Goal: Transaction & Acquisition: Purchase product/service

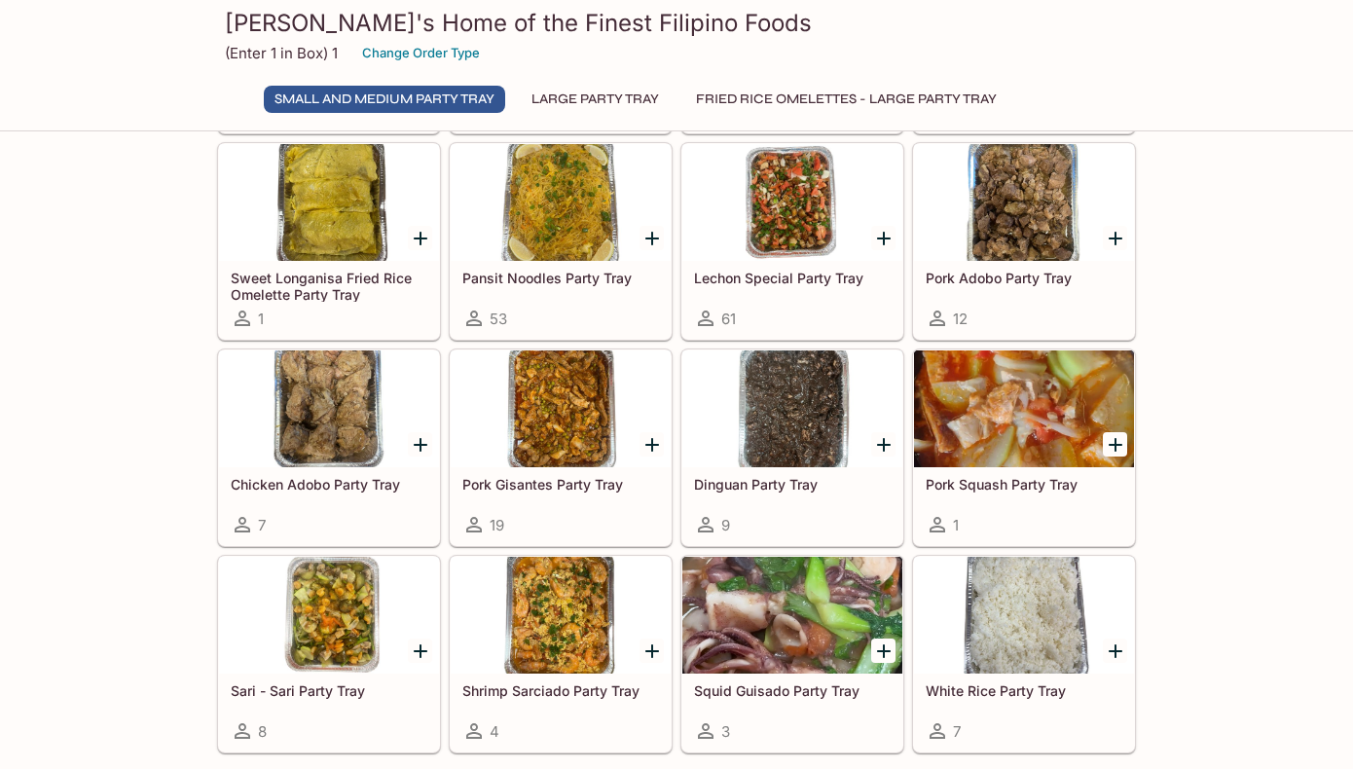
scroll to position [273, 0]
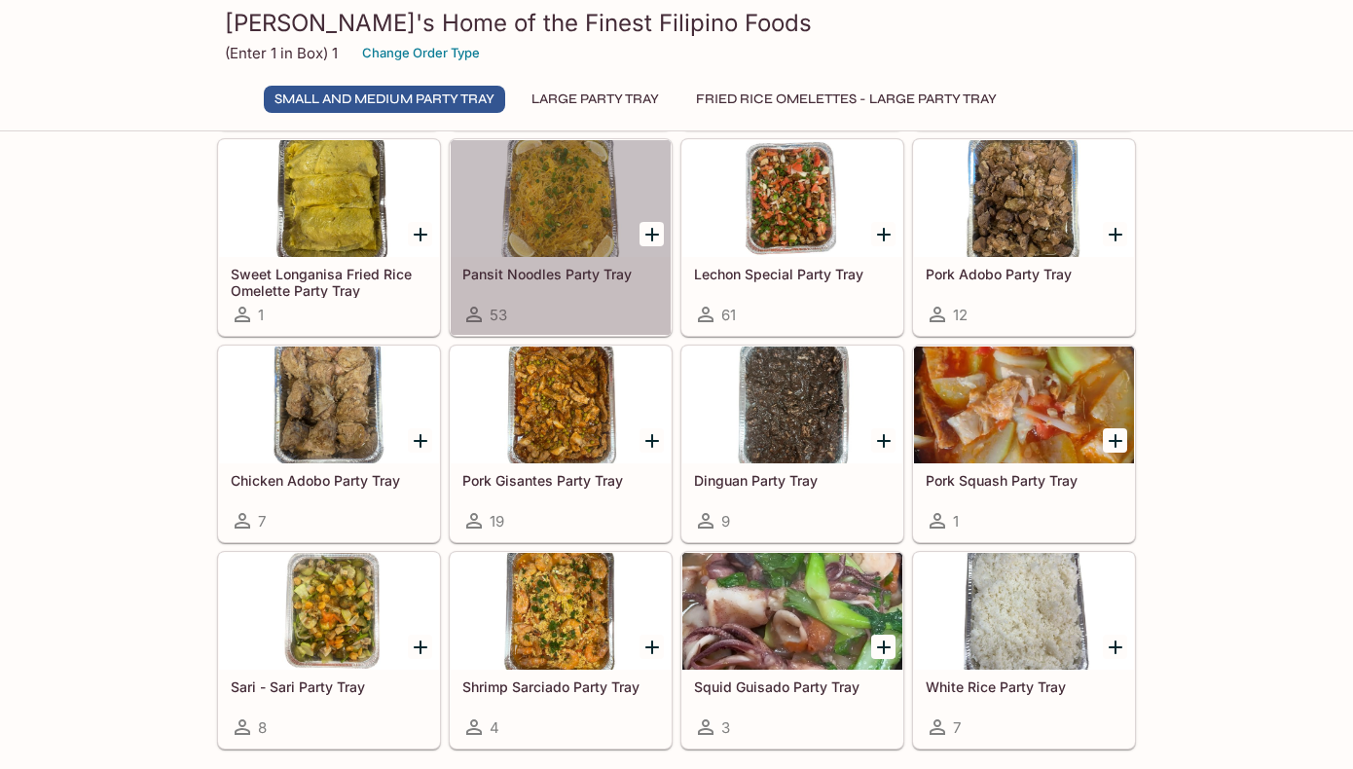
click at [588, 205] on div at bounding box center [561, 198] width 220 height 117
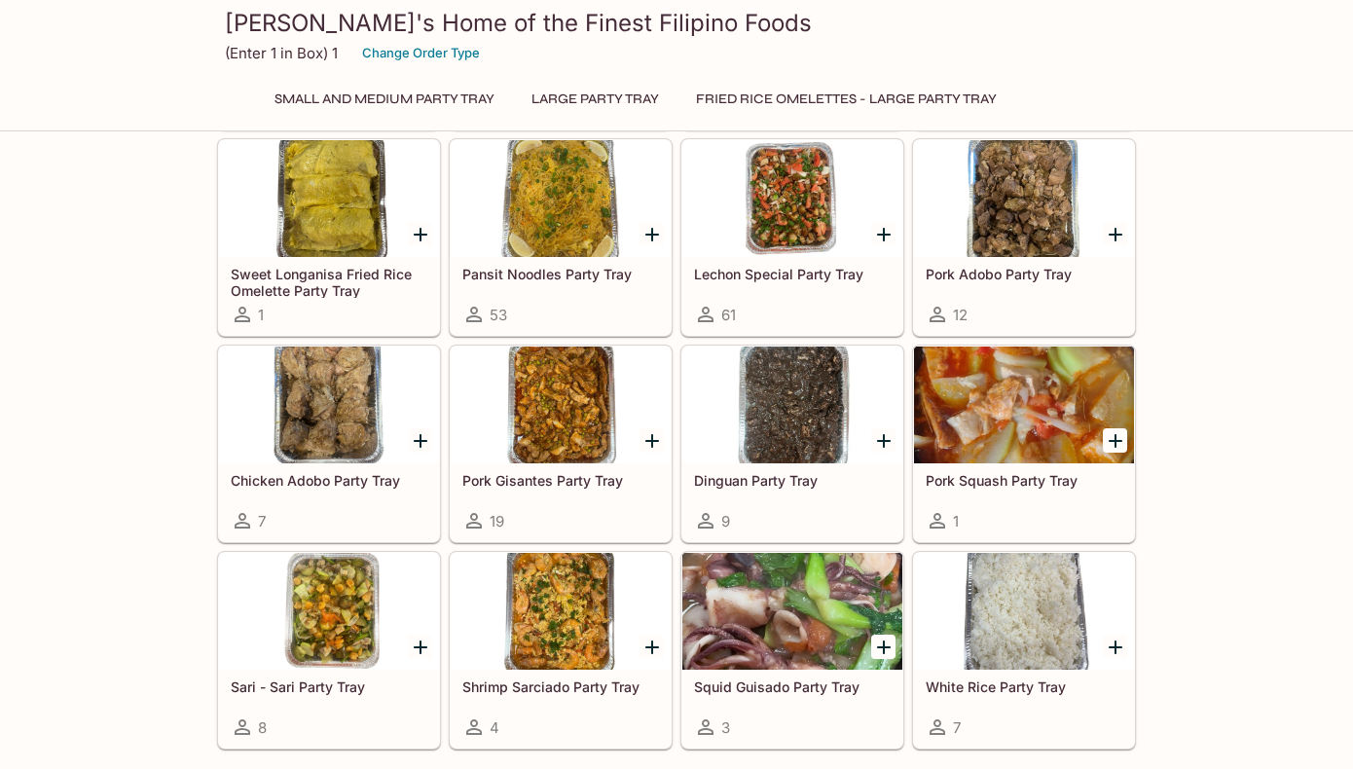
scroll to position [303, 0]
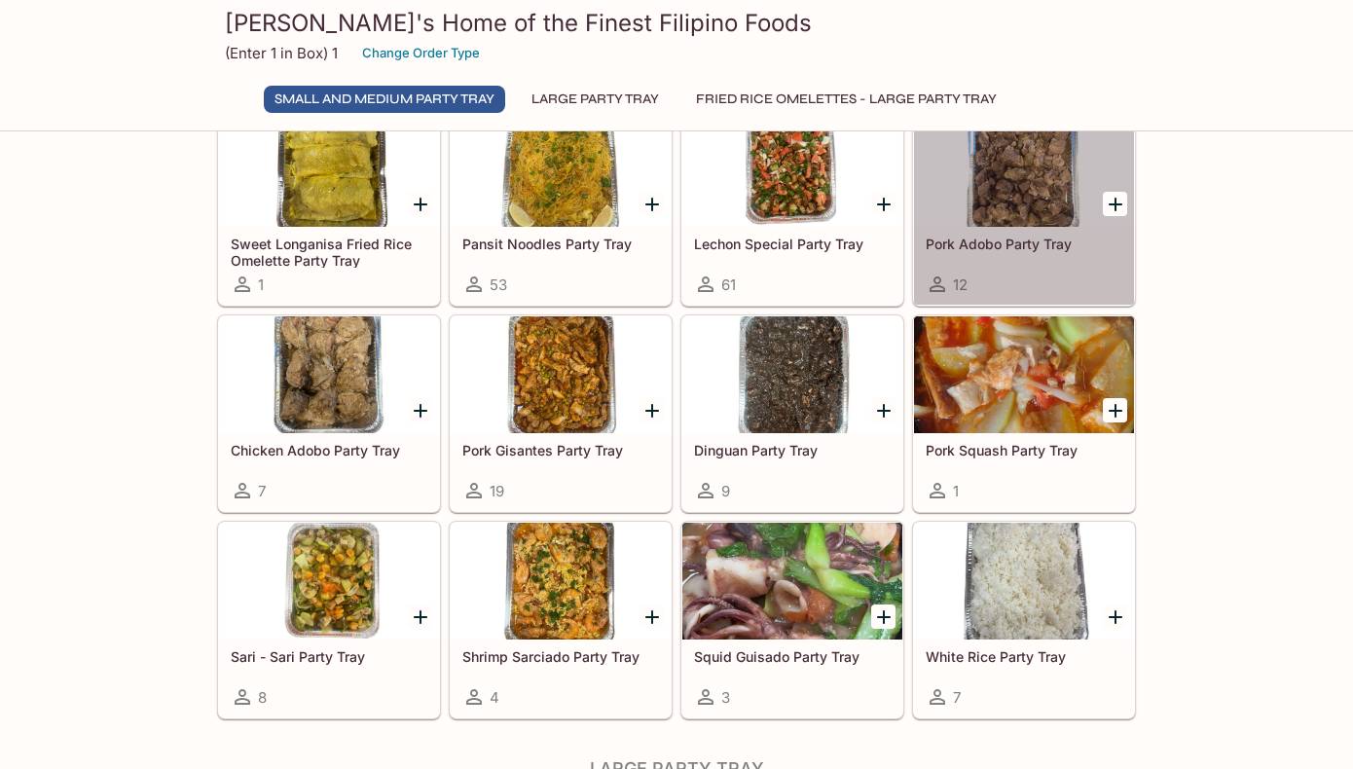
click at [1014, 192] on div at bounding box center [1024, 168] width 220 height 117
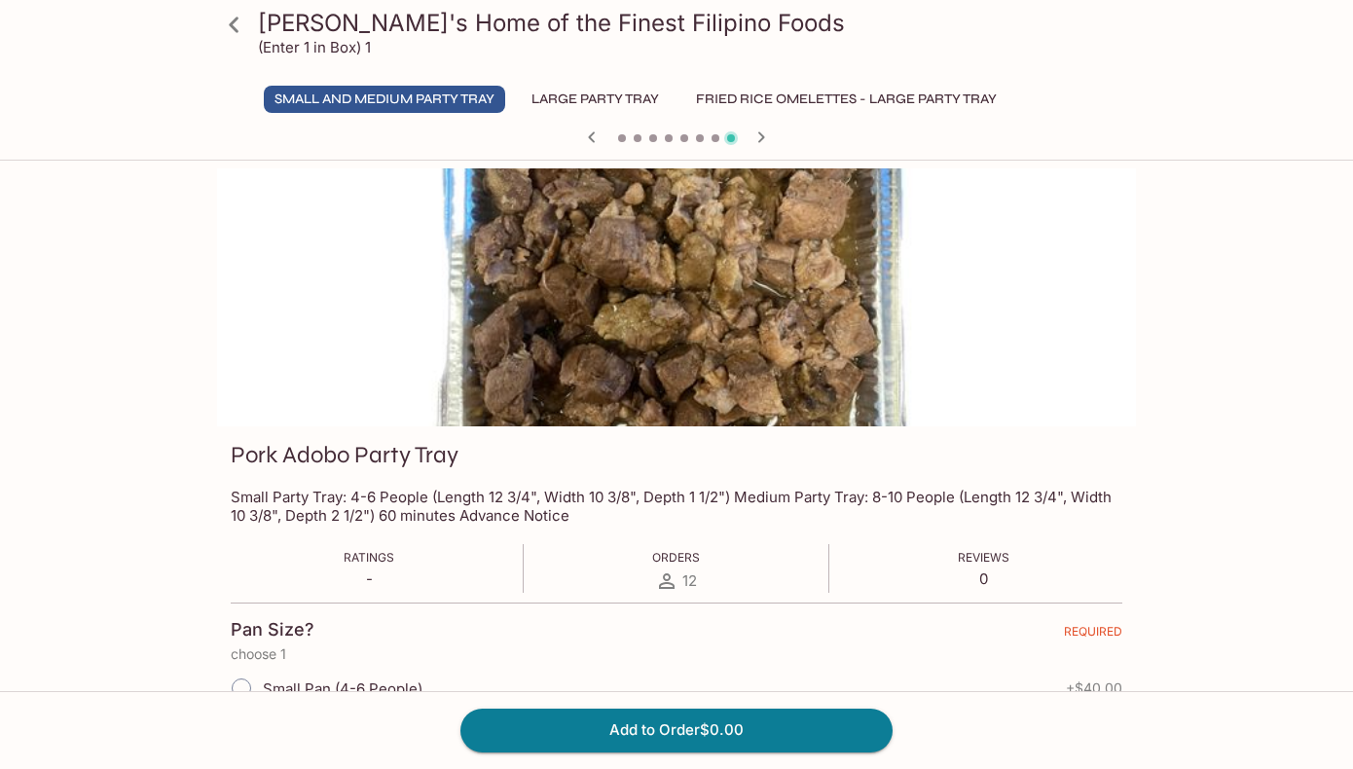
scroll to position [303, 0]
